Goal: Find specific page/section: Find specific page/section

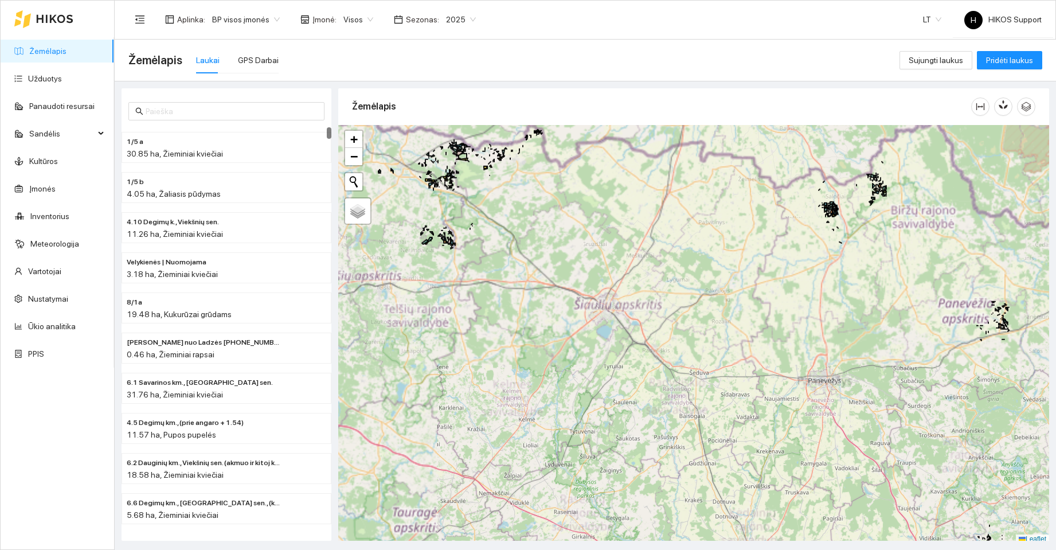
click at [253, 19] on span "BP visos įmonės" at bounding box center [246, 19] width 68 height 17
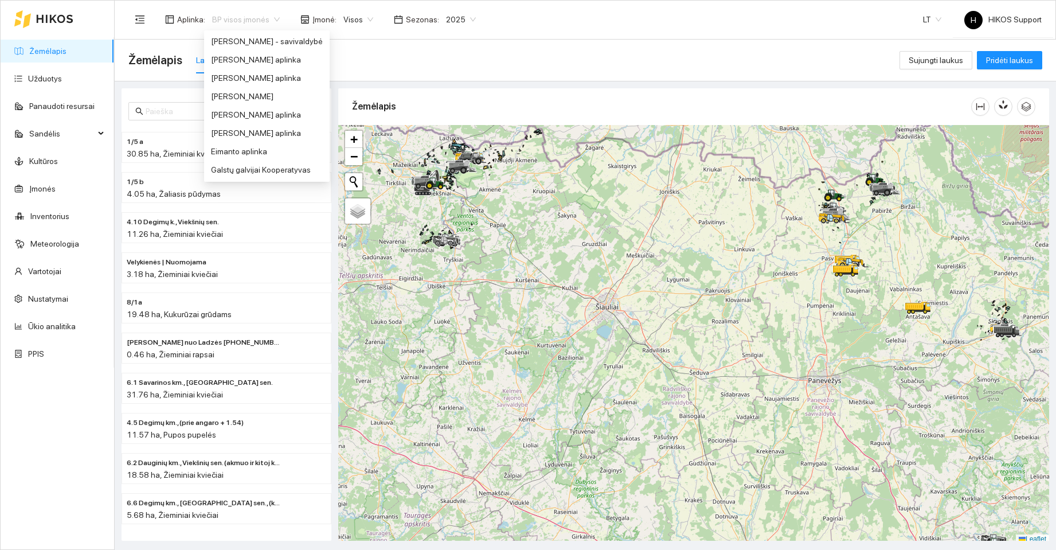
scroll to position [201, 0]
click at [254, 97] on div "[PERSON_NAME] aplinka" at bounding box center [267, 97] width 112 height 13
